Goal: Ask a question

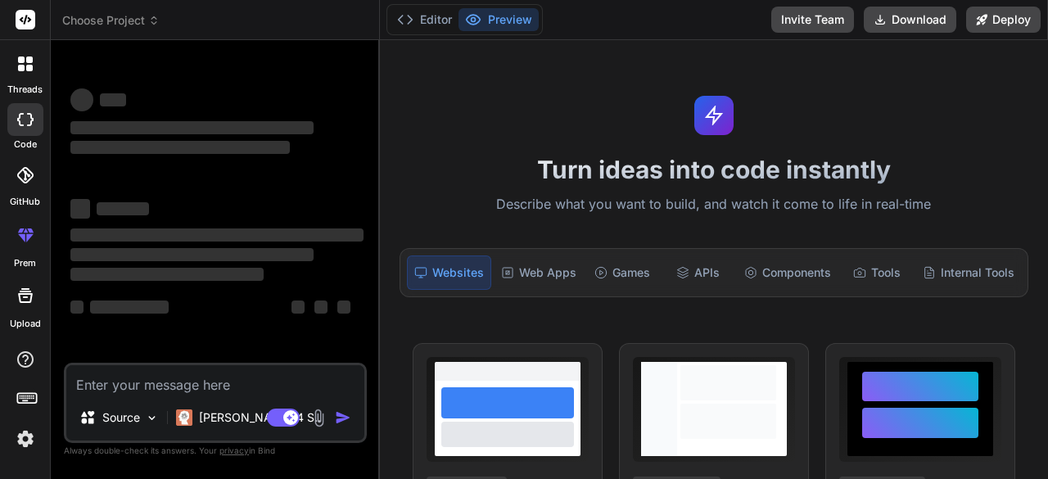
click at [25, 437] on img at bounding box center [25, 439] width 28 height 28
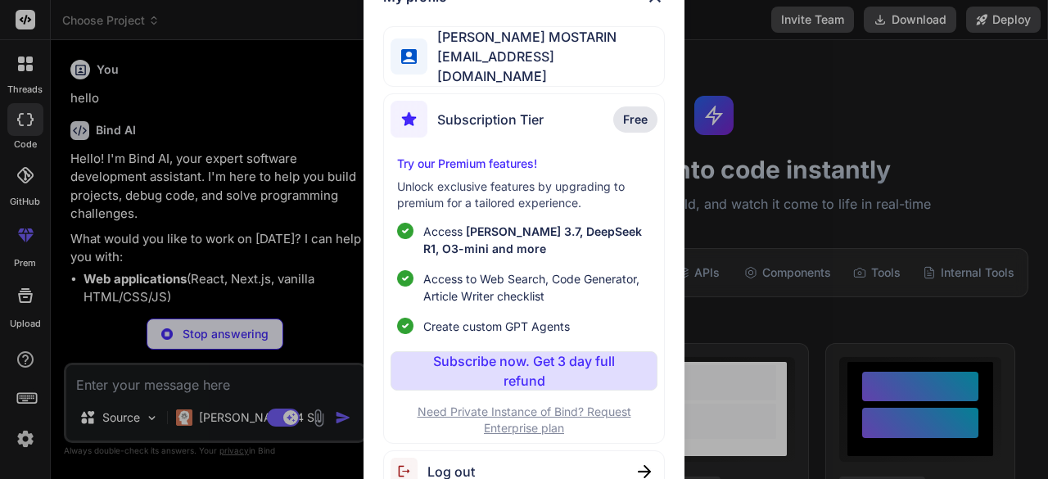
click at [856, 127] on div "My profile SANJID MOSTARIN sanjidmostarin921@gmail.com Subscription Tier Free T…" at bounding box center [524, 239] width 1048 height 479
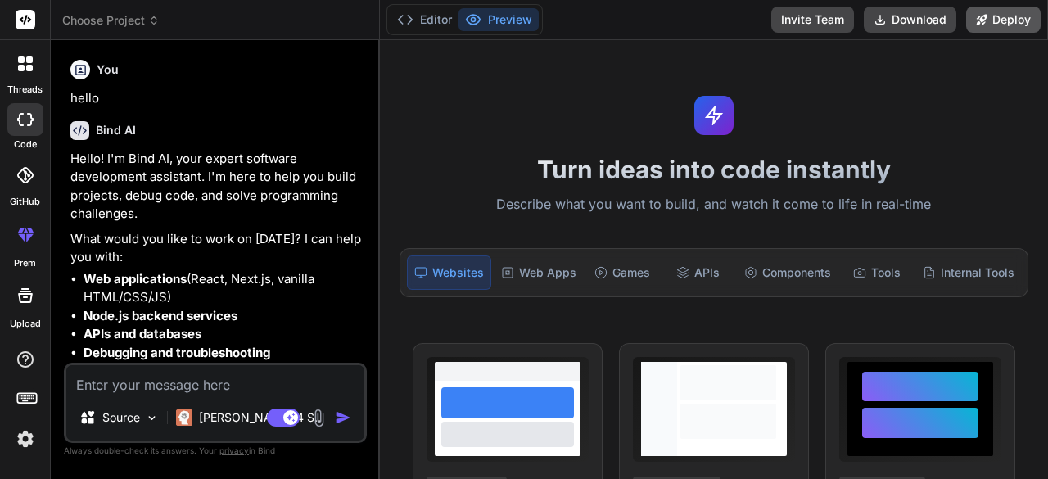
type textarea "x"
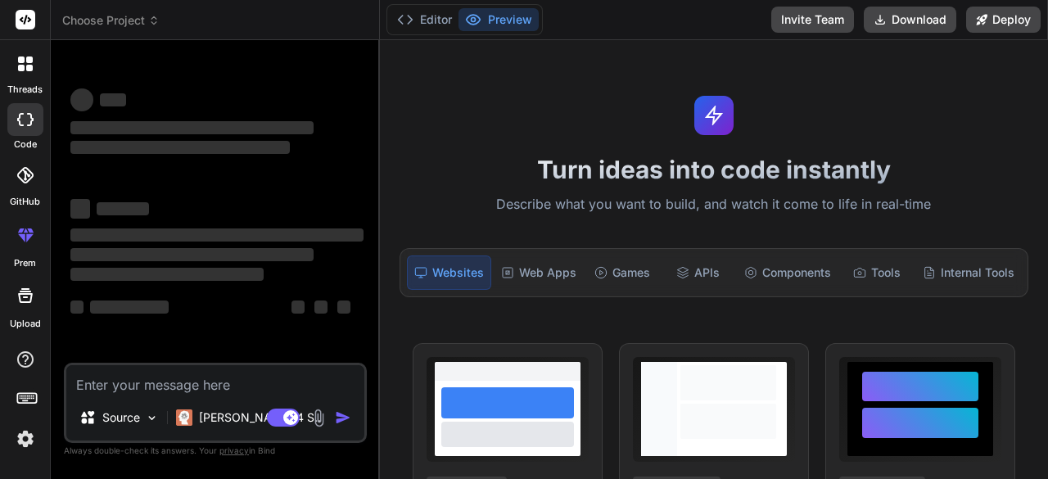
click at [27, 435] on img at bounding box center [25, 439] width 28 height 28
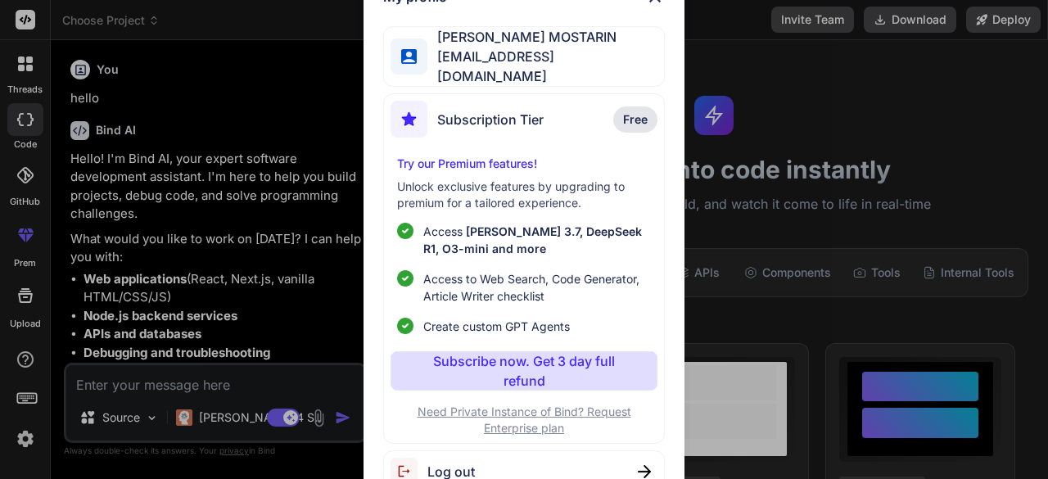
type textarea "x"
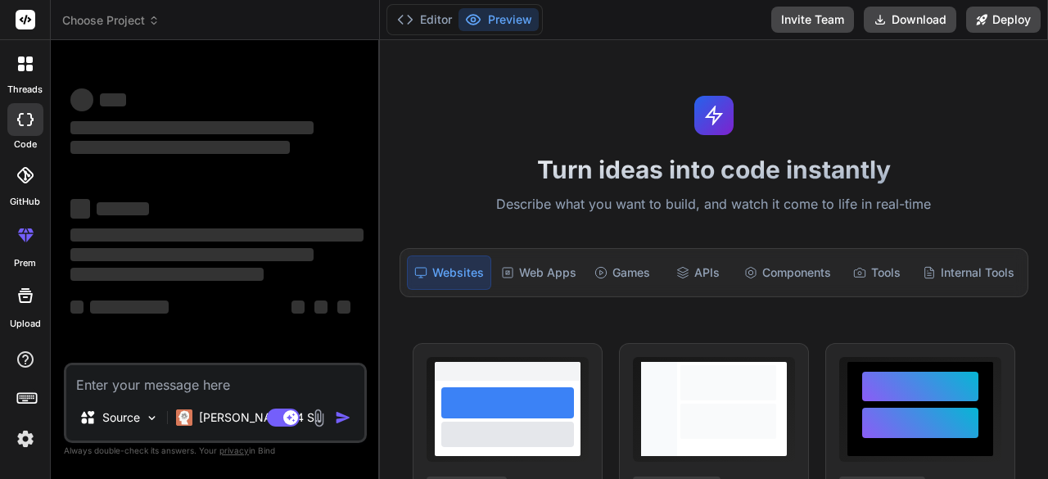
click at [19, 433] on img at bounding box center [25, 439] width 28 height 28
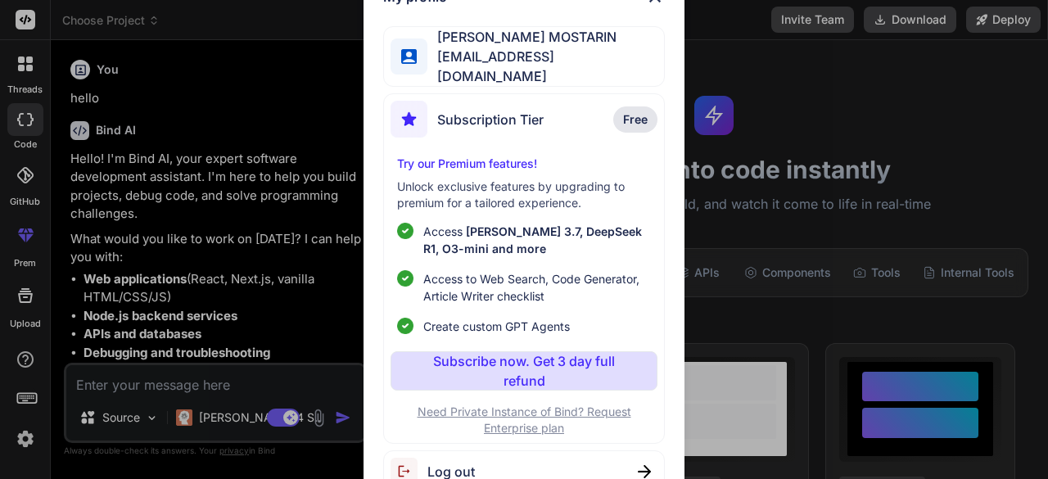
type textarea "x"
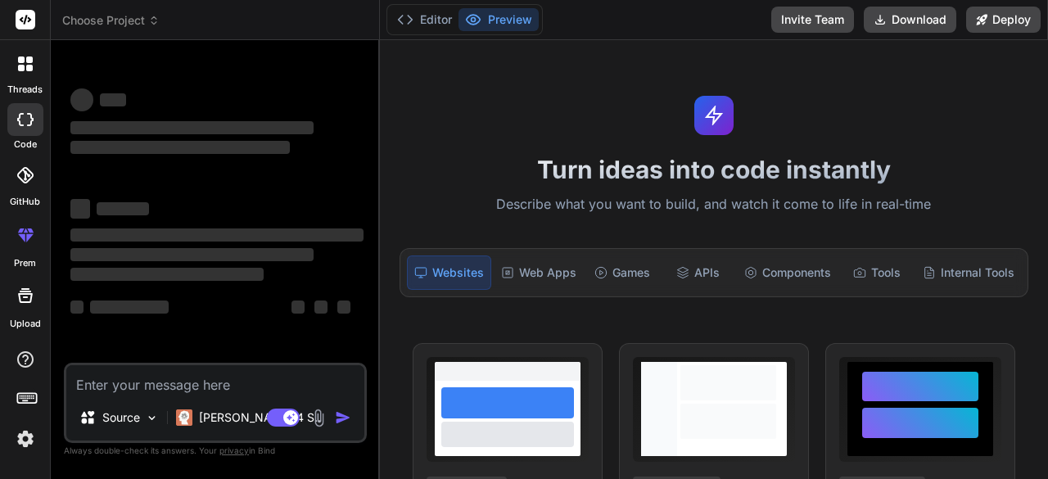
click at [21, 439] on img at bounding box center [25, 439] width 28 height 28
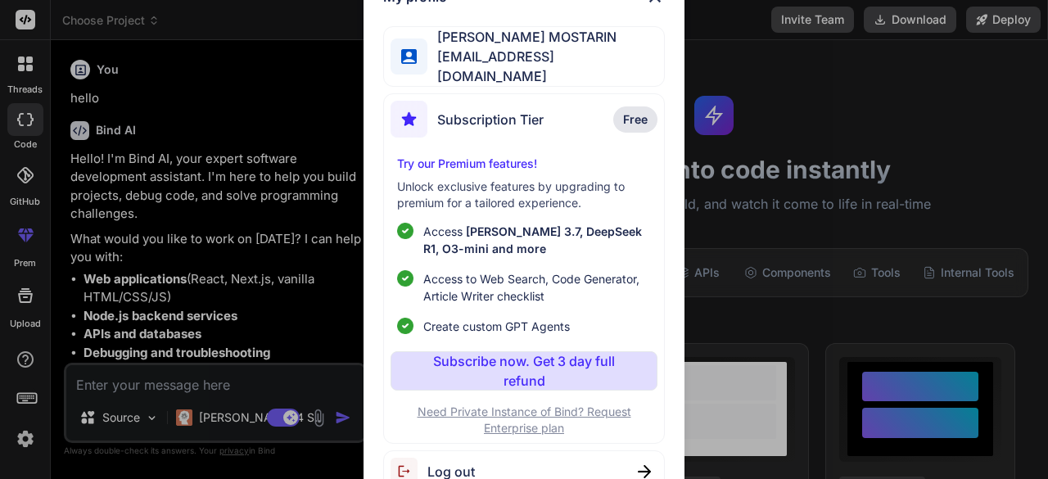
type textarea "x"
